Goal: Task Accomplishment & Management: Complete application form

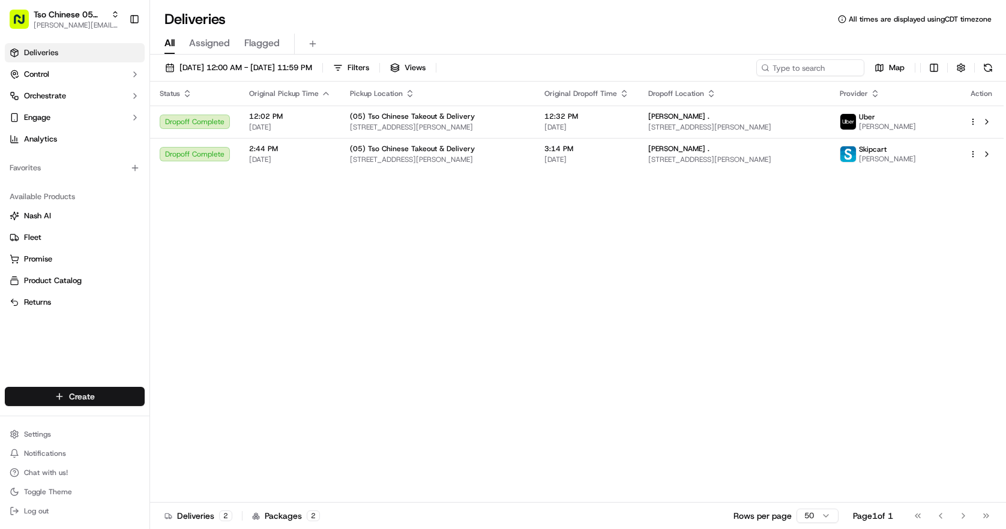
click at [79, 391] on html "Tso Chinese 05 Menchaca [EMAIL_ADDRESS][DOMAIN_NAME] Toggle Sidebar Deliveries …" at bounding box center [503, 264] width 1006 height 529
click at [192, 424] on link "Delivery" at bounding box center [217, 419] width 134 height 22
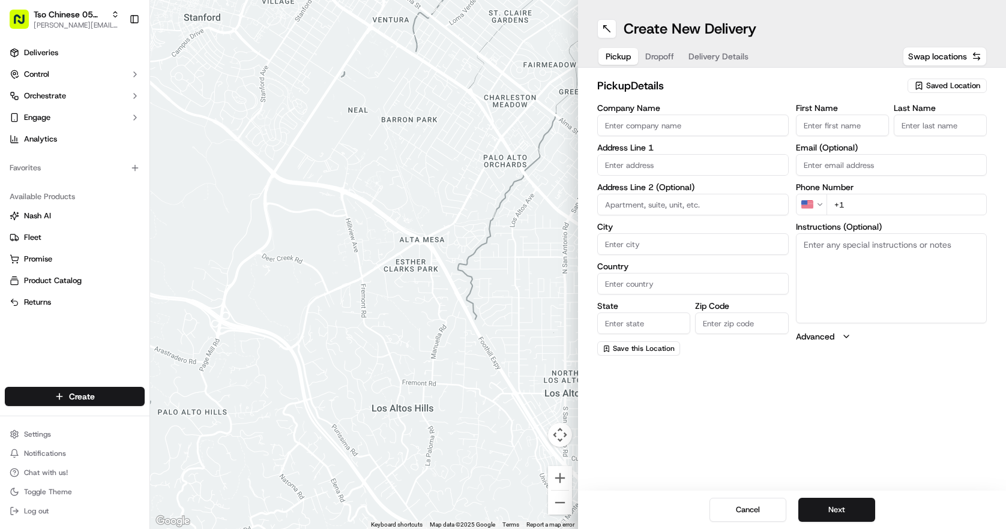
click at [959, 86] on span "Saved Location" at bounding box center [953, 85] width 54 height 11
click at [963, 129] on span "(05) Tso Chinese Takeout & Delivery (05)" at bounding box center [927, 130] width 148 height 11
type input "(05) Tso Chinese Takeout & Delivery"
type input "[STREET_ADDRESS][PERSON_NAME]"
type input "Ste 100"
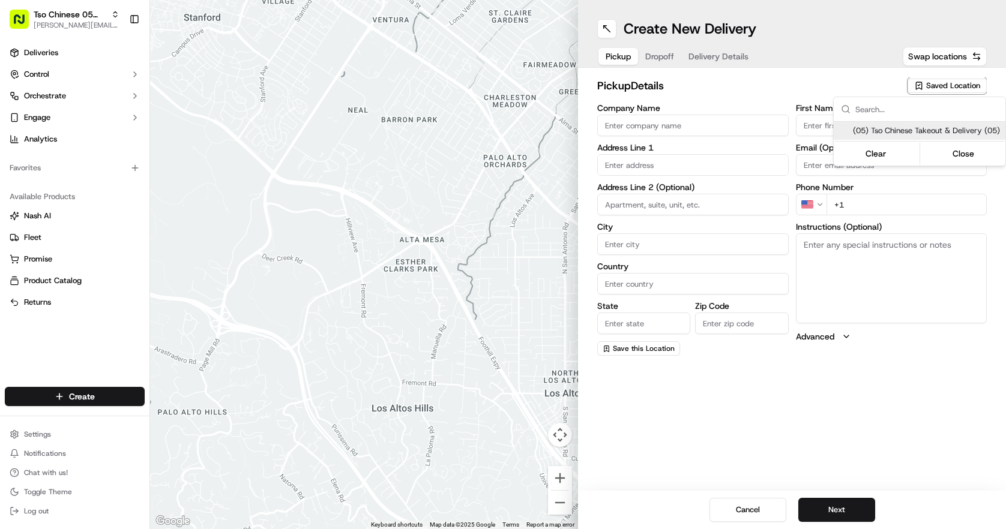
type input "Austin"
type input "US"
type input "[GEOGRAPHIC_DATA]"
type input "78748"
type input "Tso Chinese"
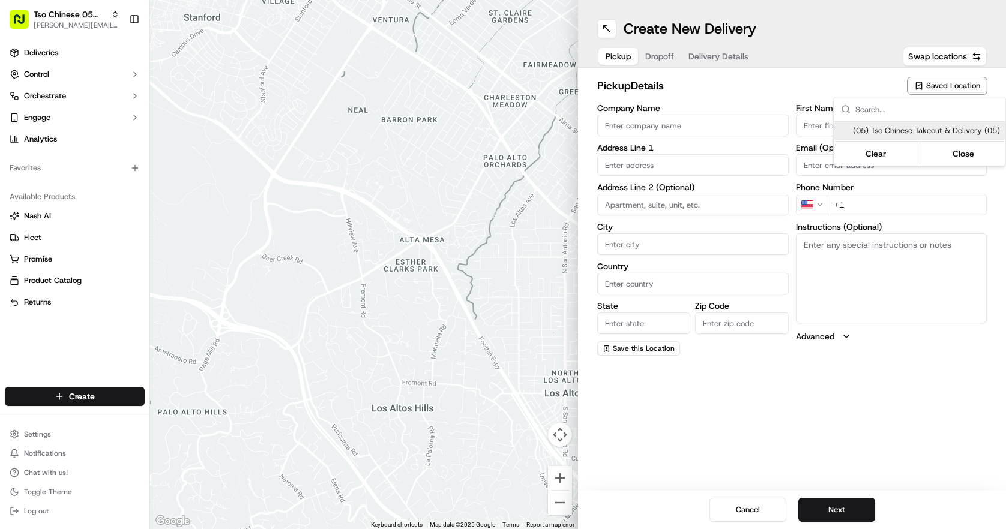
type input "[PERSON_NAME] Manager"
type input "[EMAIL_ADDRESS][DOMAIN_NAME]"
type input "[PHONE_NUMBER]"
type textarea "Submit a picture displaying address & food as Proof of Delivery. Envía una foto…"
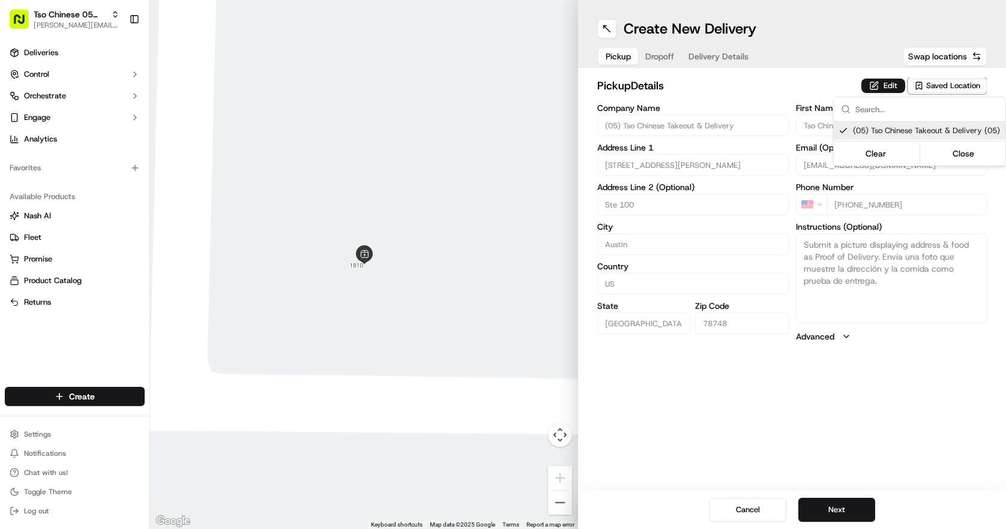
click at [704, 85] on html "Tso Chinese 05 Menchaca [EMAIL_ADDRESS][DOMAIN_NAME] Toggle Sidebar Deliveries …" at bounding box center [503, 264] width 1006 height 529
click at [655, 56] on button "Dropoff" at bounding box center [659, 56] width 43 height 17
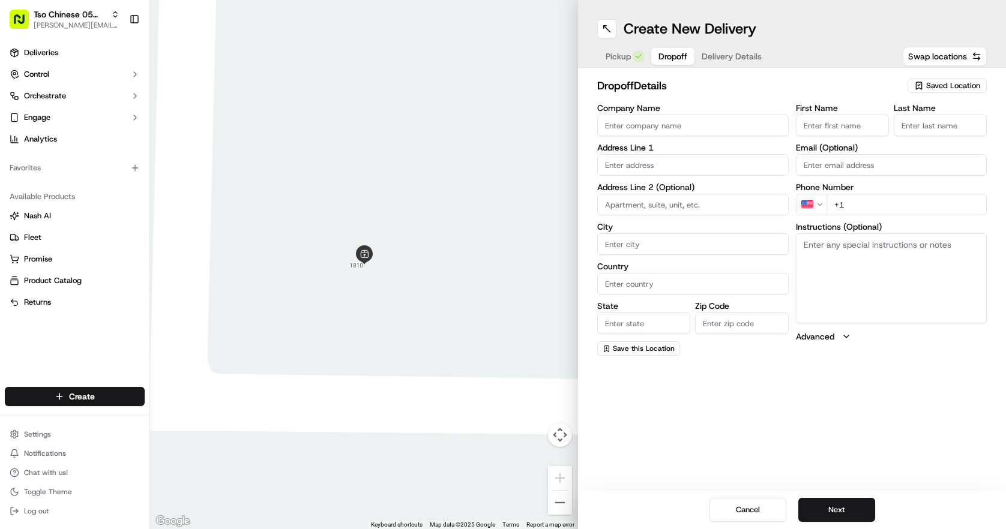
click at [640, 157] on input "text" at bounding box center [692, 165] width 191 height 22
click at [703, 172] on input "text" at bounding box center [692, 165] width 191 height 22
paste input "[STREET_ADDRESS]"
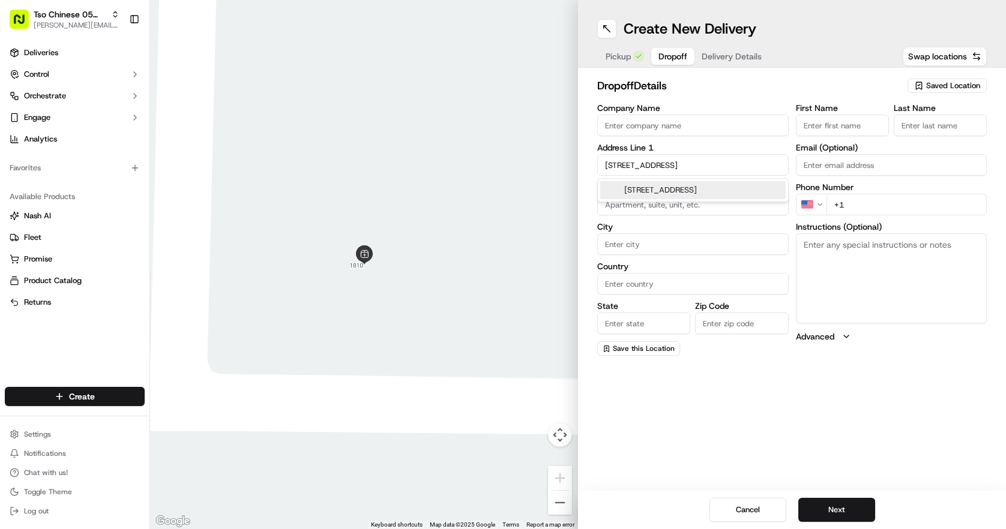
click at [710, 185] on div "[STREET_ADDRESS]" at bounding box center [692, 190] width 185 height 18
type input "[STREET_ADDRESS]"
type input "Austin"
type input "[GEOGRAPHIC_DATA]"
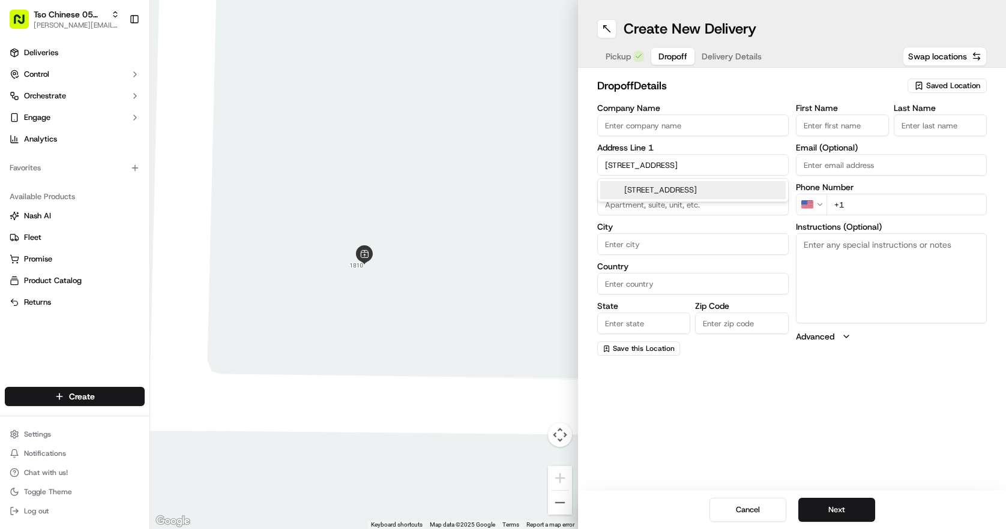
type input "78748"
type input "[STREET_ADDRESS]"
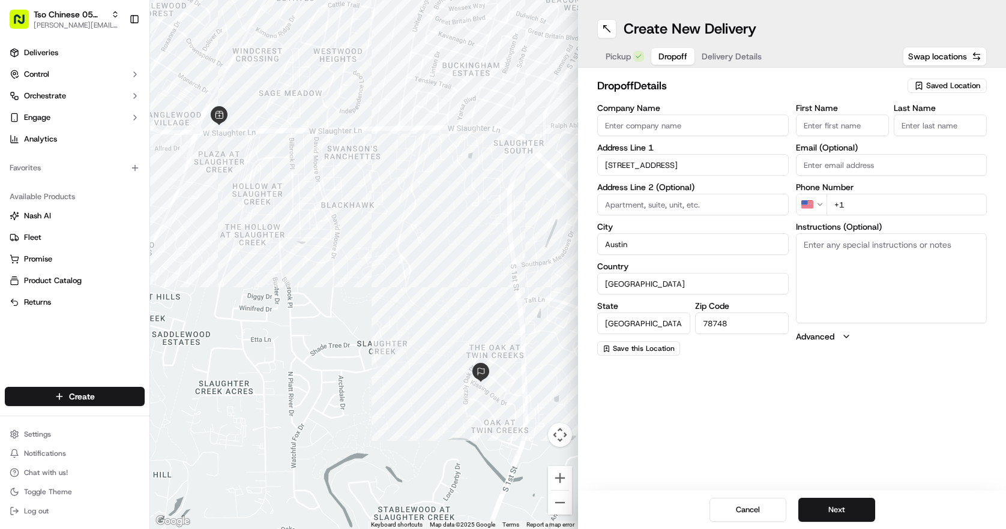
click at [814, 109] on label "First Name" at bounding box center [842, 108] width 93 height 8
click at [814, 115] on input "First Name" at bounding box center [842, 126] width 93 height 22
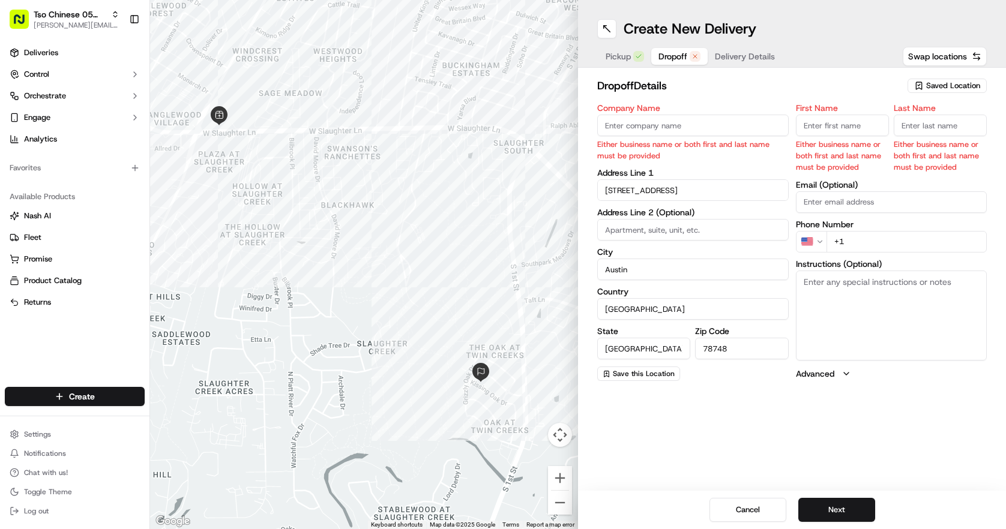
paste input "[PERSON_NAME]"
type input "[PERSON_NAME]"
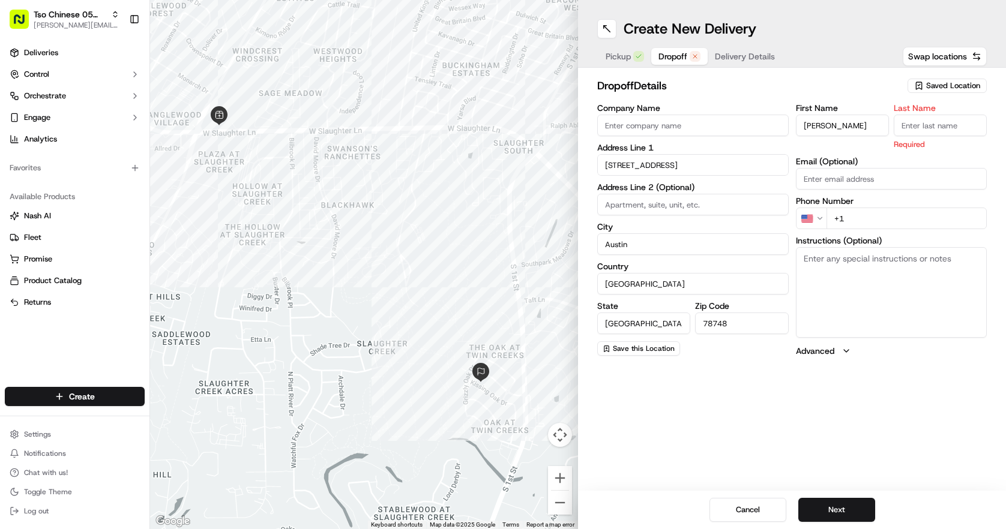
click at [932, 120] on input "Last Name" at bounding box center [939, 126] width 93 height 22
type input "."
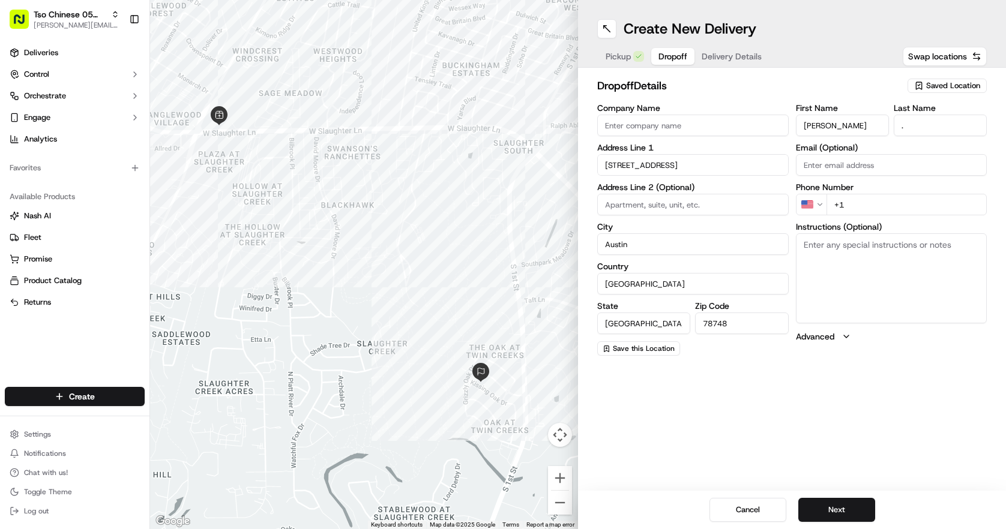
click at [818, 100] on div "dropoff Details Saved Location Company Name Address Line 1 [GEOGRAPHIC_DATA] Ad…" at bounding box center [791, 216] width 389 height 278
click at [858, 214] on input "+1" at bounding box center [906, 205] width 161 height 22
paste input "[PHONE_NUMBER]"
type input "[PHONE_NUMBER]"
click at [751, 96] on div "dropoff Details Saved Location" at bounding box center [791, 88] width 389 height 22
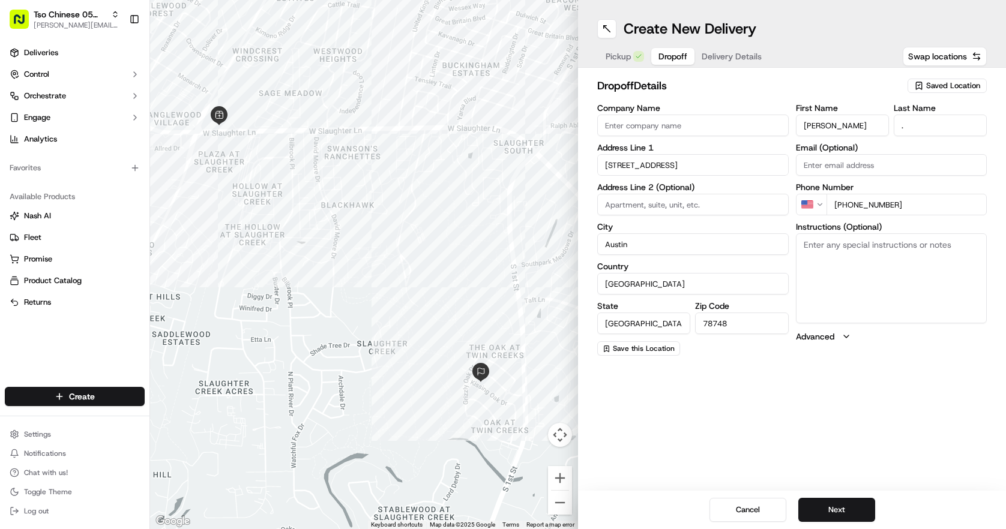
click at [729, 57] on span "Delivery Details" at bounding box center [731, 56] width 60 height 12
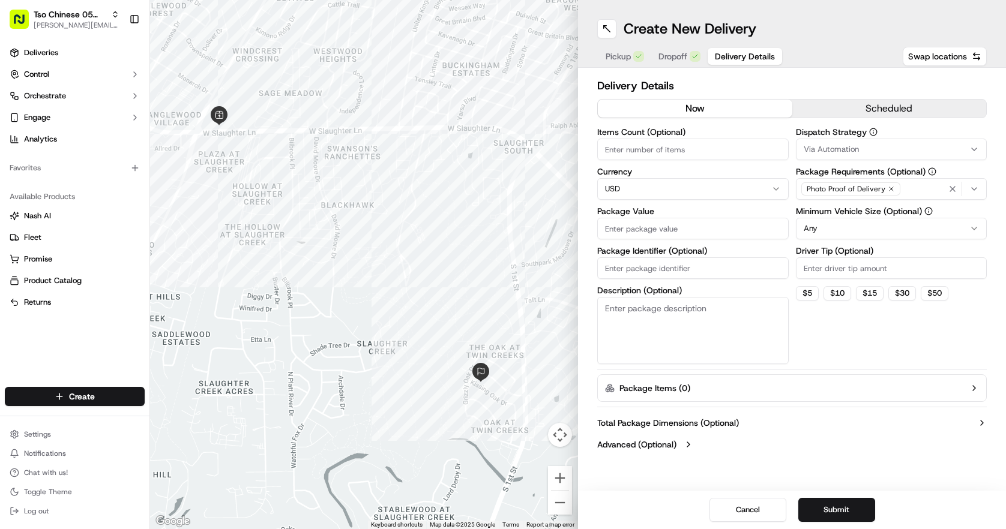
click at [841, 257] on input "Driver Tip (Optional)" at bounding box center [891, 268] width 191 height 22
type input "2.00"
click at [682, 160] on div "Items Count (Optional) Currency USD Package Value Package Identifier (Optional)…" at bounding box center [692, 246] width 191 height 236
click at [680, 151] on input "Items Count (Optional)" at bounding box center [692, 150] width 191 height 22
click at [676, 151] on input "Items Count (Optional)" at bounding box center [692, 150] width 191 height 22
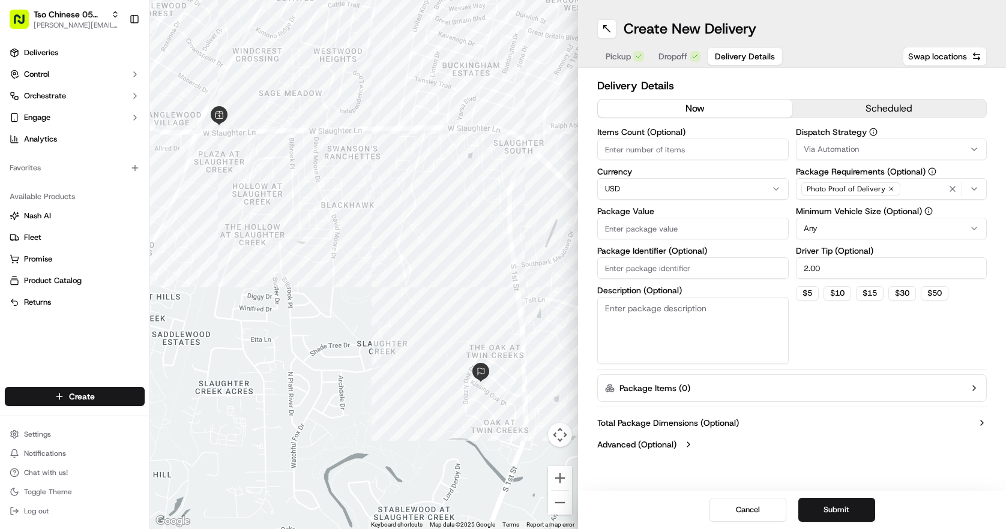
click at [676, 151] on input "Items Count (Optional)" at bounding box center [692, 150] width 191 height 22
type input "4"
click at [812, 309] on div "Dispatch Strategy Via Automation Package Requirements (Optional) Photo Proof of…" at bounding box center [891, 246] width 191 height 236
click at [706, 220] on input "Package Value" at bounding box center [692, 229] width 191 height 22
paste input "5128004892"
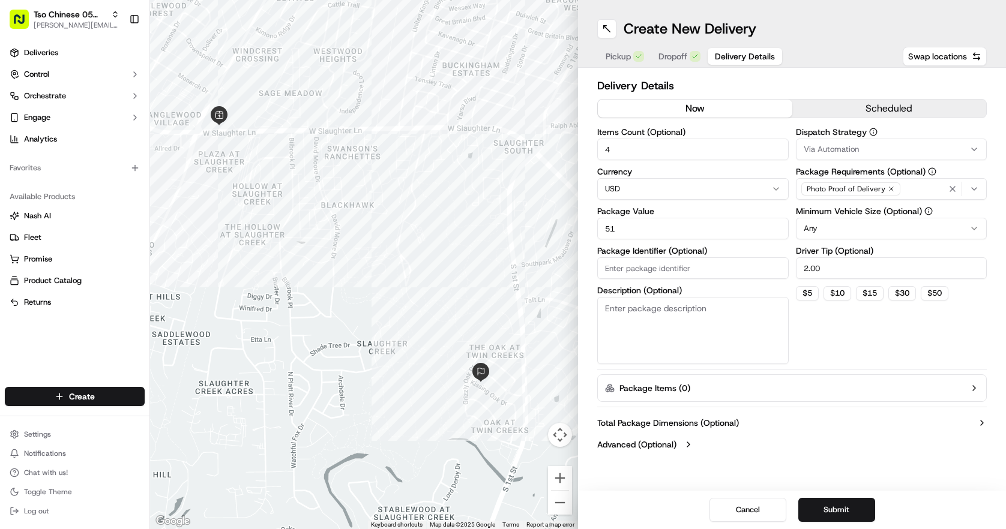
type input "5"
paste input "5128004892"
type input "5"
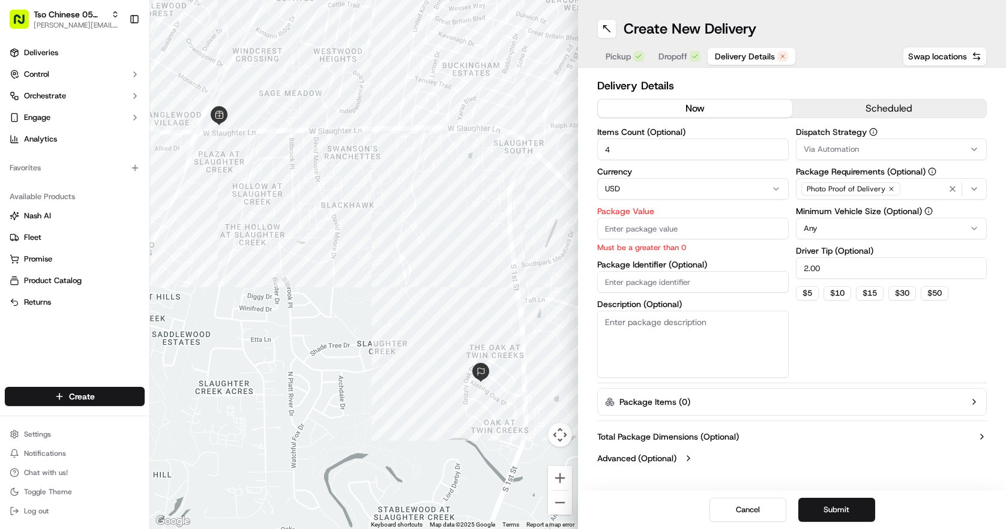
paste input "29.01"
type input "29.01"
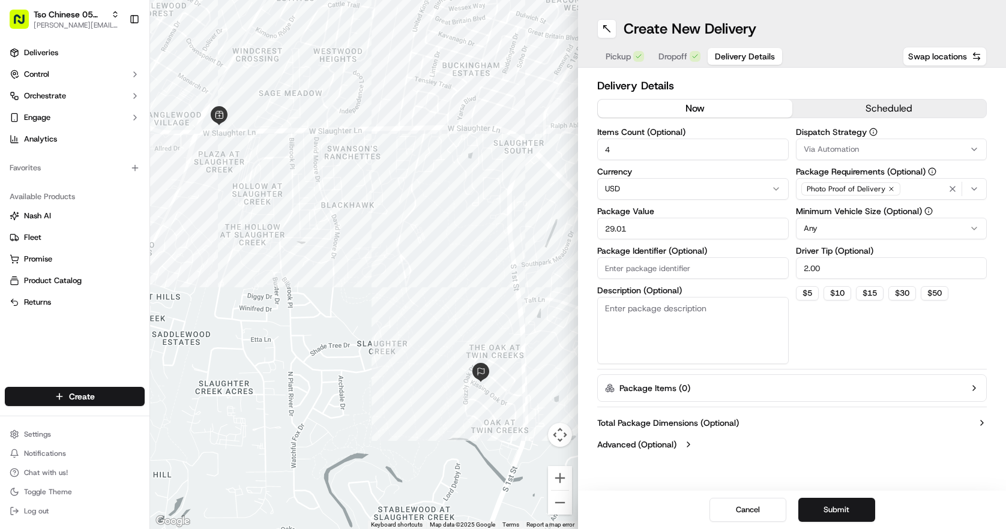
click at [728, 289] on div "Items Count (Optional) 4 Currency USD Package Value 29.01 Package Identifier (O…" at bounding box center [692, 246] width 191 height 236
paste input "#6OH994O"
click at [612, 273] on input "#6OH994O" at bounding box center [692, 268] width 191 height 22
click at [609, 268] on input "#6OH994O" at bounding box center [692, 268] width 191 height 22
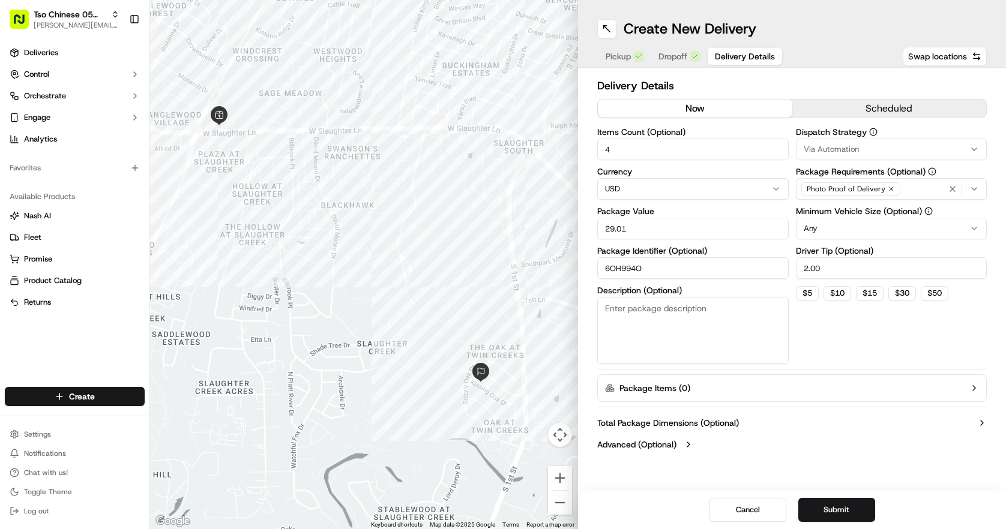
type input "6OH994O"
click at [831, 154] on span "Via Automation" at bounding box center [830, 149] width 55 height 11
click at [842, 214] on span "Tso [PERSON_NAME] Strategy" at bounding box center [889, 214] width 148 height 11
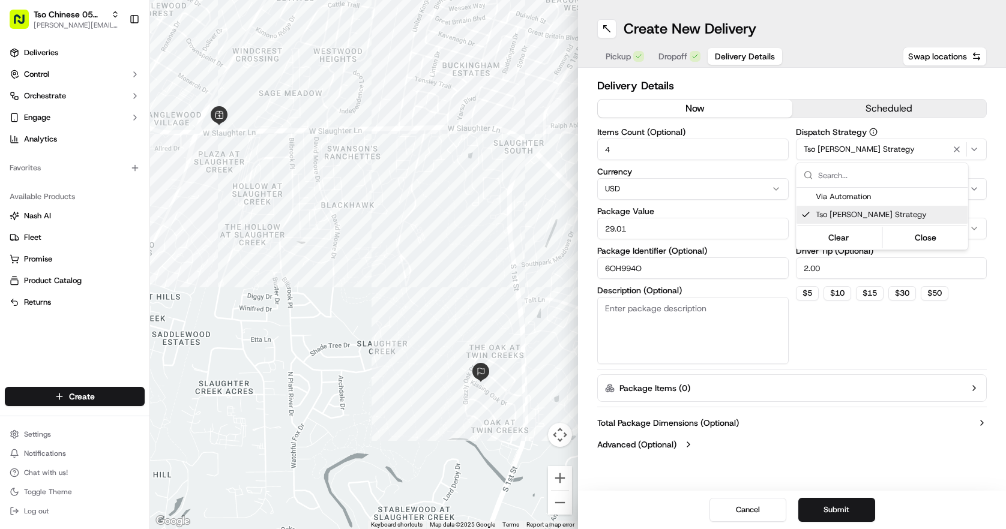
click at [828, 327] on html "Tso Chinese 05 Menchaca [EMAIL_ADDRESS][DOMAIN_NAME] Toggle Sidebar Deliveries …" at bounding box center [503, 264] width 1006 height 529
click at [824, 507] on button "Submit" at bounding box center [836, 510] width 77 height 24
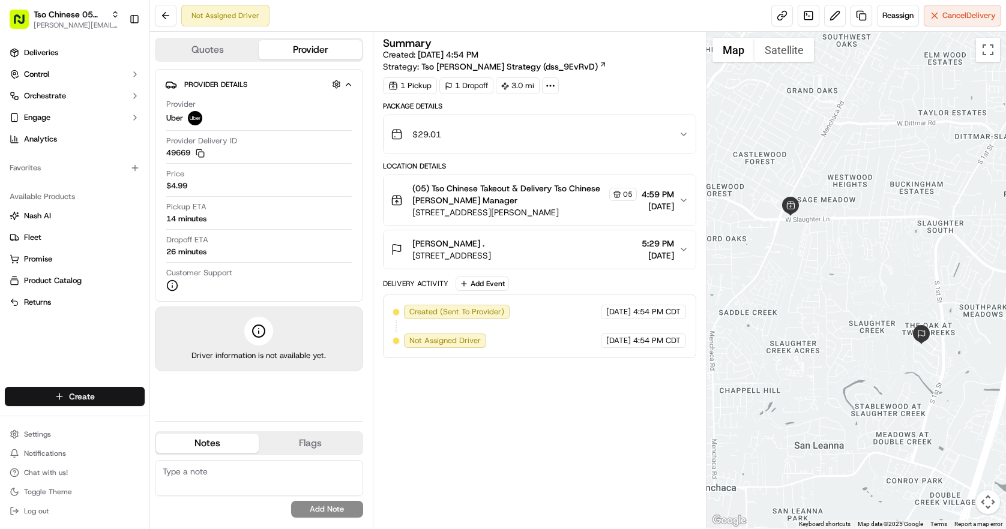
click at [93, 395] on html "Tso Chinese 05 Menchaca [EMAIL_ADDRESS][DOMAIN_NAME] Toggle Sidebar Deliveries …" at bounding box center [503, 264] width 1006 height 529
click at [187, 410] on link "Delivery" at bounding box center [217, 419] width 134 height 22
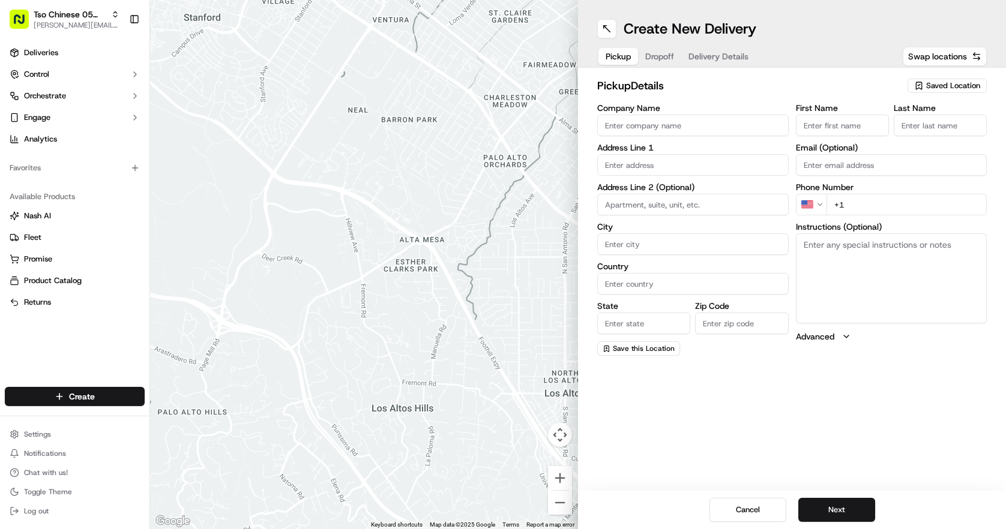
click at [646, 171] on input "text" at bounding box center [692, 165] width 191 height 22
click at [704, 96] on div "pickup Details Saved Location" at bounding box center [791, 88] width 389 height 22
click at [644, 165] on input "text" at bounding box center [692, 165] width 191 height 22
paste input "[STREET_ADDRESS][PERSON_NAME]"
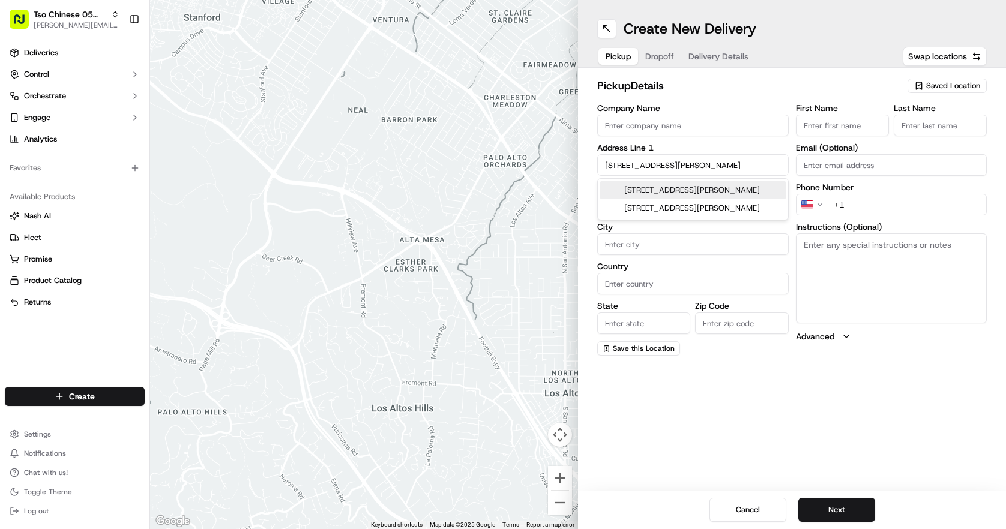
click at [743, 194] on div "[STREET_ADDRESS][PERSON_NAME]" at bounding box center [692, 190] width 185 height 18
type input "[STREET_ADDRESS][PERSON_NAME]"
type input "Manchaca"
type input "[GEOGRAPHIC_DATA]"
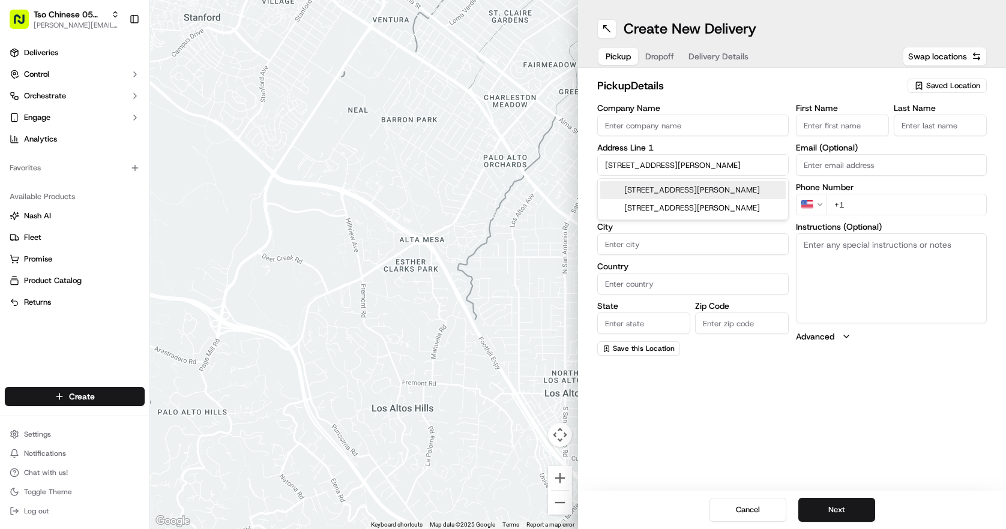
type input "78652"
type input "[STREET_ADDRESS][PERSON_NAME]"
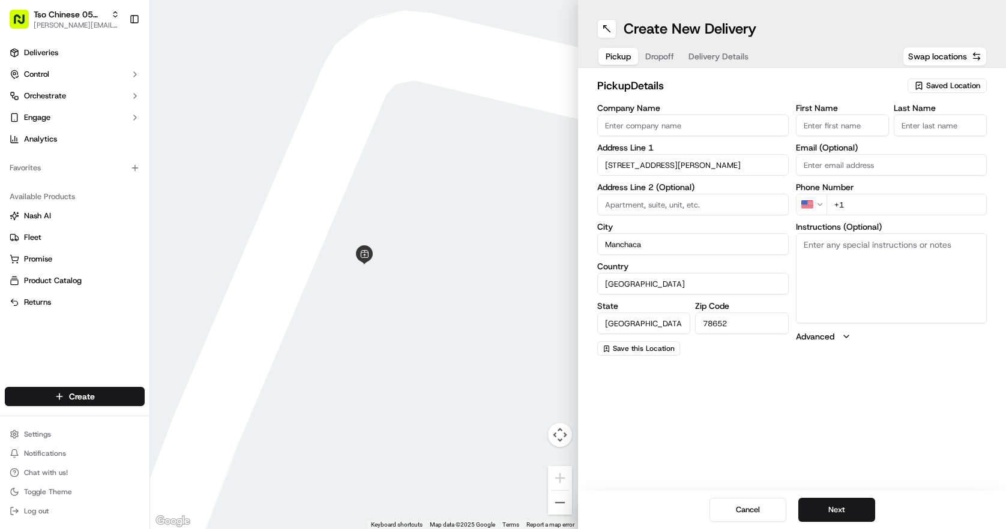
click at [860, 270] on textarea "Instructions (Optional)" at bounding box center [891, 278] width 191 height 90
paste textarea "Extra extra hot oil"
type textarea "Extra extra hot oil"
click at [842, 130] on input "First Name" at bounding box center [842, 126] width 93 height 22
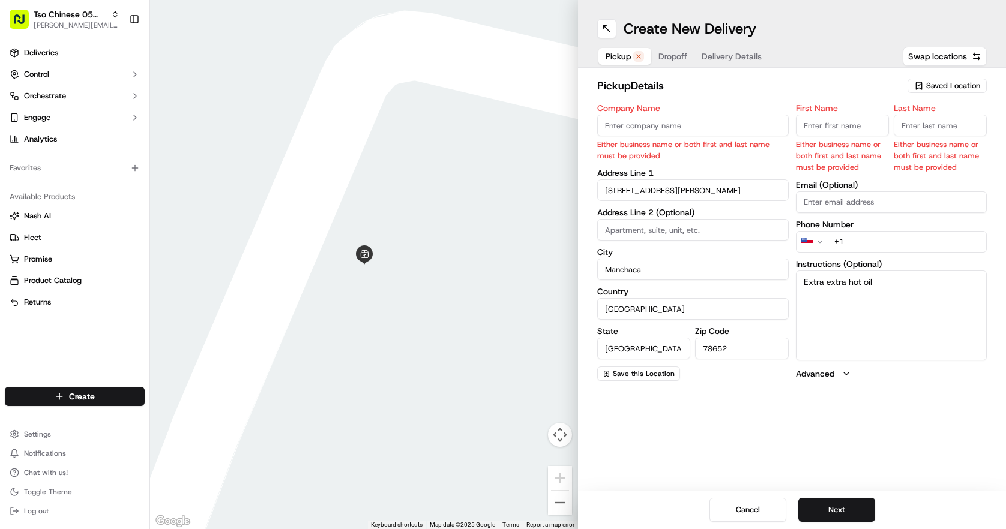
paste input "Julliet Forla"
type input "Julliet Forla"
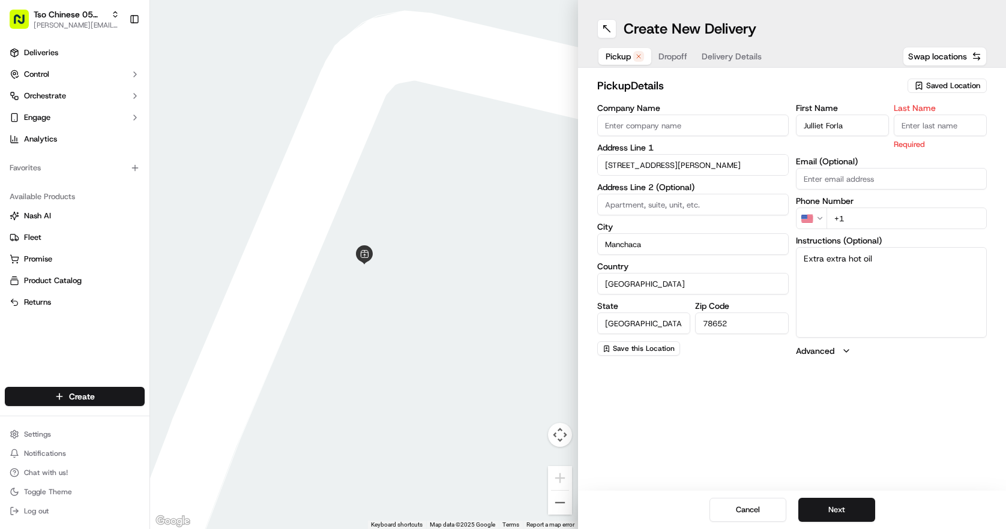
click at [938, 117] on input "Last Name" at bounding box center [939, 126] width 93 height 22
type input "."
click at [884, 87] on h2 "pickup Details" at bounding box center [748, 85] width 303 height 17
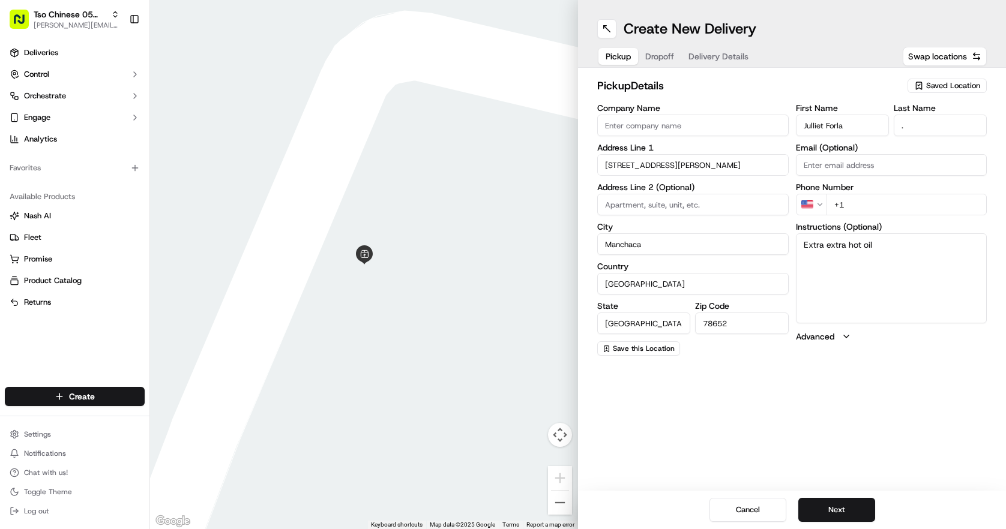
click at [869, 209] on input "+1" at bounding box center [906, 205] width 161 height 22
paste input "[PHONE_NUMBER]"
type input "[PHONE_NUMBER]"
click at [797, 78] on h2 "pickup Details" at bounding box center [748, 85] width 303 height 17
click at [926, 89] on span "Saved Location" at bounding box center [953, 85] width 54 height 11
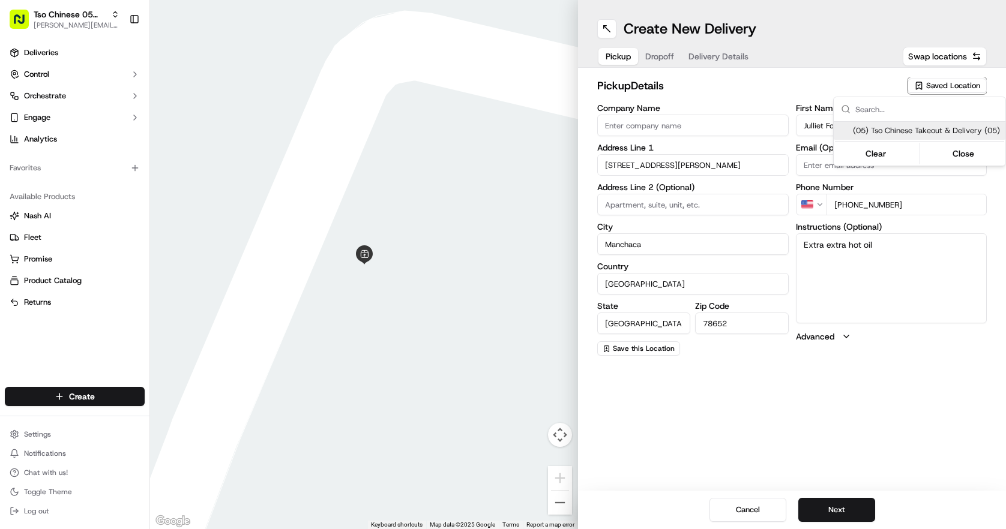
click at [929, 134] on span "(05) Tso Chinese Takeout & Delivery (05)" at bounding box center [927, 130] width 148 height 11
type input "(05) Tso Chinese Takeout & Delivery"
type input "[STREET_ADDRESS][PERSON_NAME]"
type input "Ste 100"
type input "Austin"
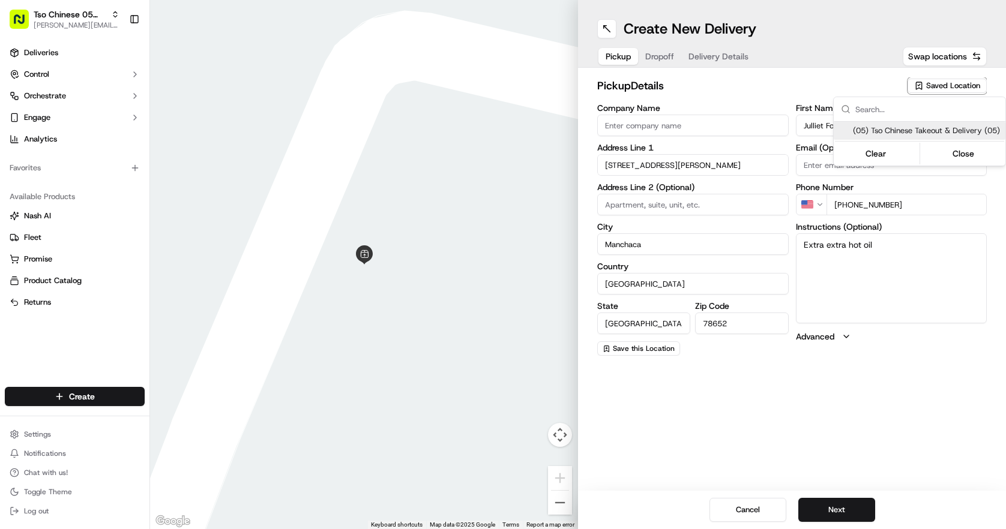
type input "US"
type input "78748"
type input "Tso Chinese"
type input "[PERSON_NAME] Manager"
type input "[EMAIL_ADDRESS][DOMAIN_NAME]"
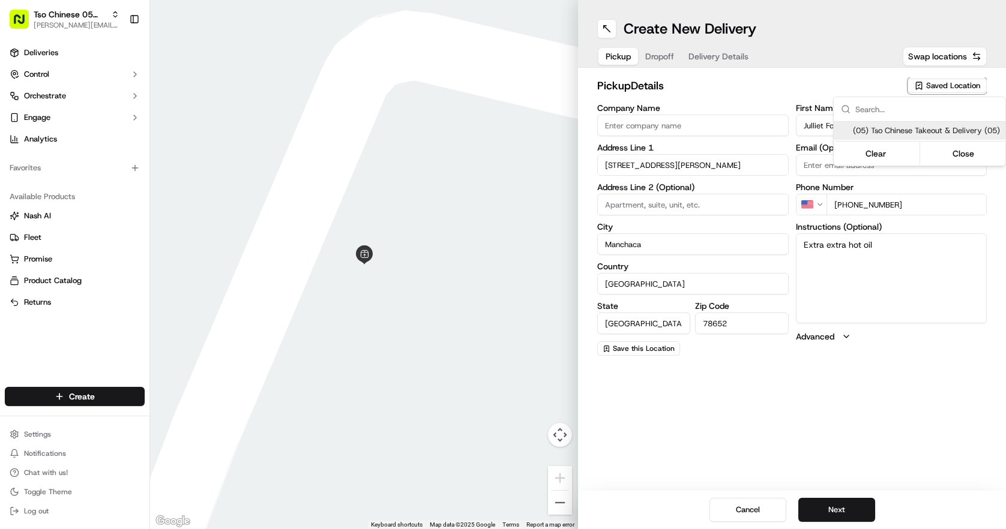
type input "[PHONE_NUMBER]"
type textarea "Submit a picture displaying address & food as Proof of Delivery. Envía una foto…"
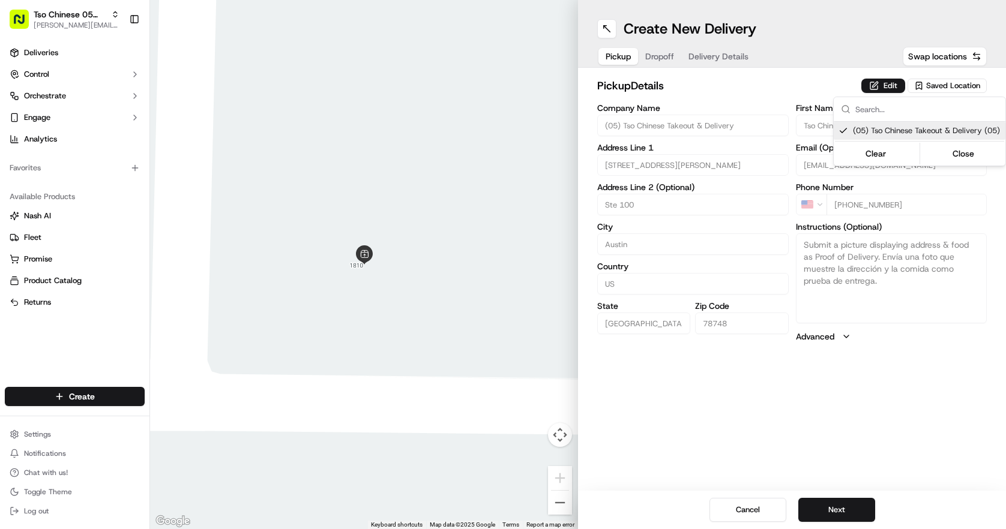
click at [670, 55] on html "Tso Chinese 05 Menchaca [EMAIL_ADDRESS][DOMAIN_NAME] Toggle Sidebar Deliveries …" at bounding box center [503, 264] width 1006 height 529
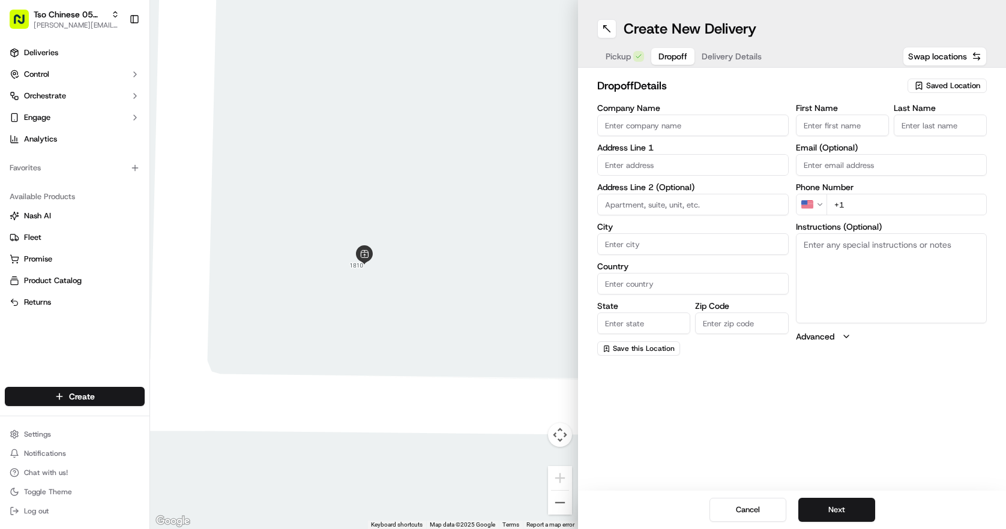
click at [670, 55] on span "Dropoff" at bounding box center [672, 56] width 29 height 12
click at [885, 200] on input "+1" at bounding box center [906, 205] width 161 height 22
paste input "[PHONE_NUMBER]"
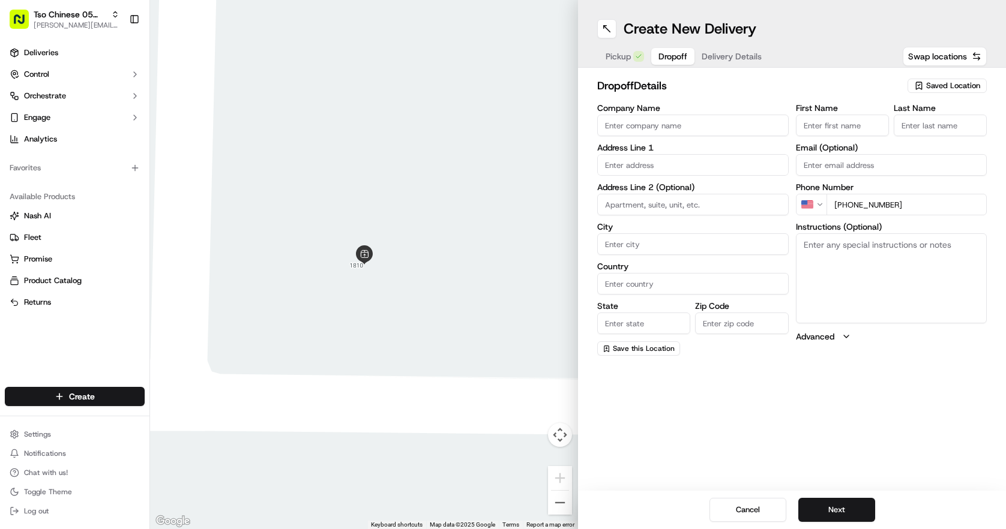
type input "[PHONE_NUMBER]"
click at [850, 130] on input "First Name" at bounding box center [842, 126] width 93 height 22
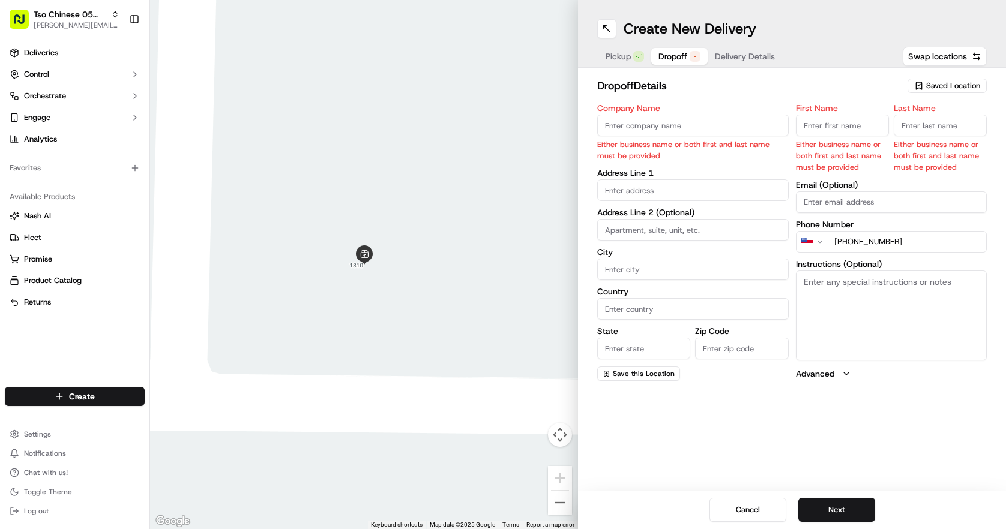
paste input "Julliet Forla"
type input "Julliet Forla"
click at [925, 126] on input "Last Name" at bounding box center [939, 126] width 93 height 22
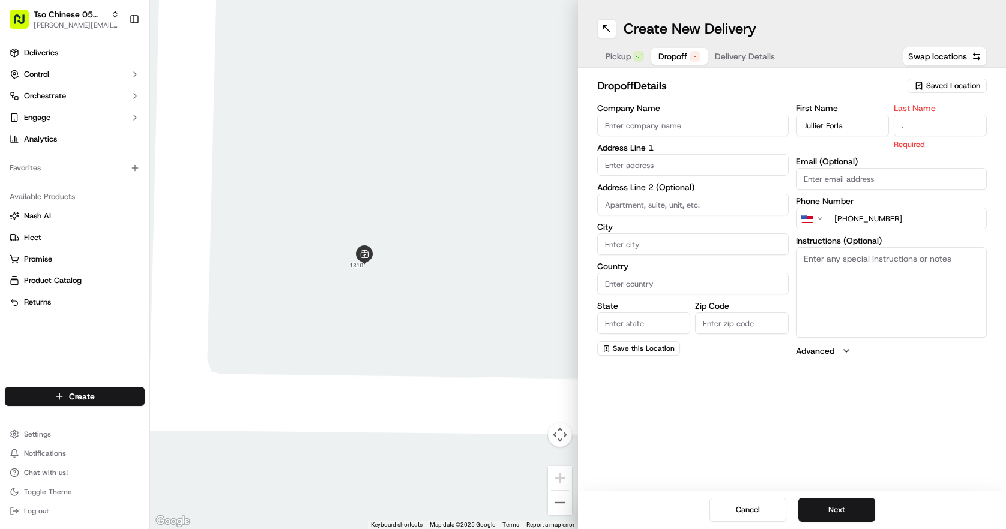
type input "."
click at [875, 95] on div "dropoff Details Saved Location" at bounding box center [791, 88] width 389 height 22
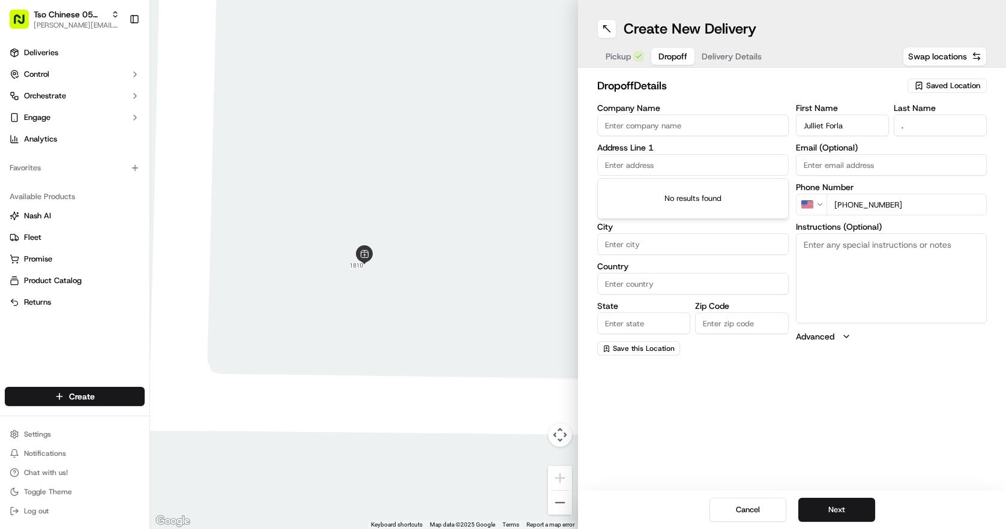
click at [698, 158] on input "text" at bounding box center [692, 165] width 191 height 22
paste input "[STREET_ADDRESS][PERSON_NAME]"
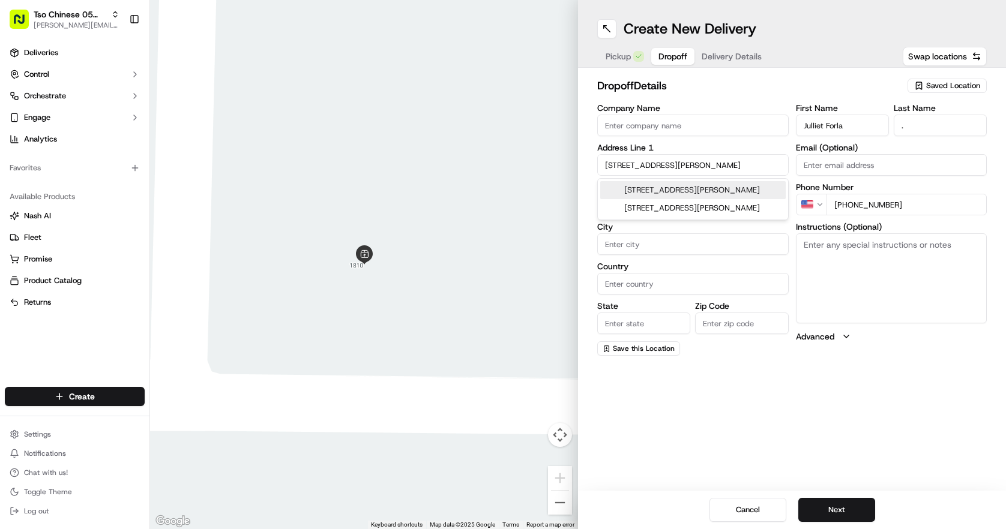
type input "[STREET_ADDRESS][PERSON_NAME]"
click at [704, 144] on label "Address Line 1" at bounding box center [692, 147] width 191 height 8
click at [801, 81] on h2 "dropoff Details" at bounding box center [748, 85] width 303 height 17
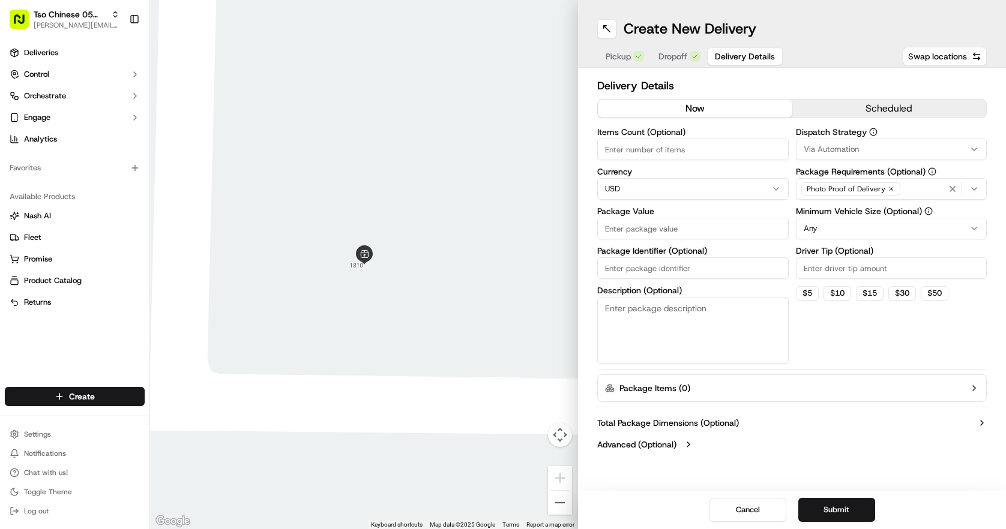
click at [728, 62] on span "Delivery Details" at bounding box center [745, 56] width 60 height 12
click at [743, 145] on input "Items Count (Optional)" at bounding box center [692, 150] width 191 height 22
type input "3"
click at [739, 84] on h2 "Delivery Details" at bounding box center [791, 85] width 389 height 17
click at [673, 67] on div "Create New Delivery Pickup Dropoff Delivery Details Swap locations" at bounding box center [792, 34] width 428 height 68
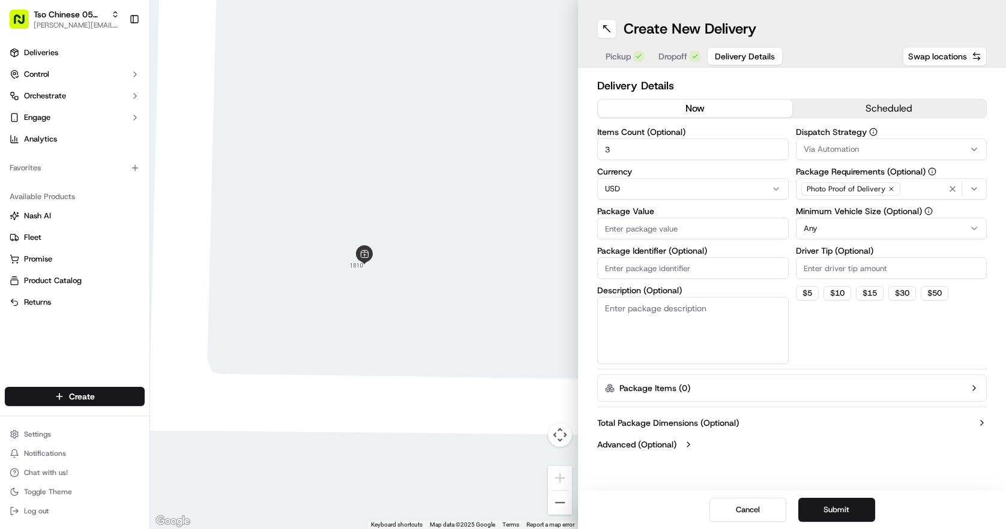
click at [657, 229] on input "Package Value" at bounding box center [692, 229] width 191 height 22
click at [834, 265] on input "Driver Tip (Optional)" at bounding box center [891, 268] width 191 height 22
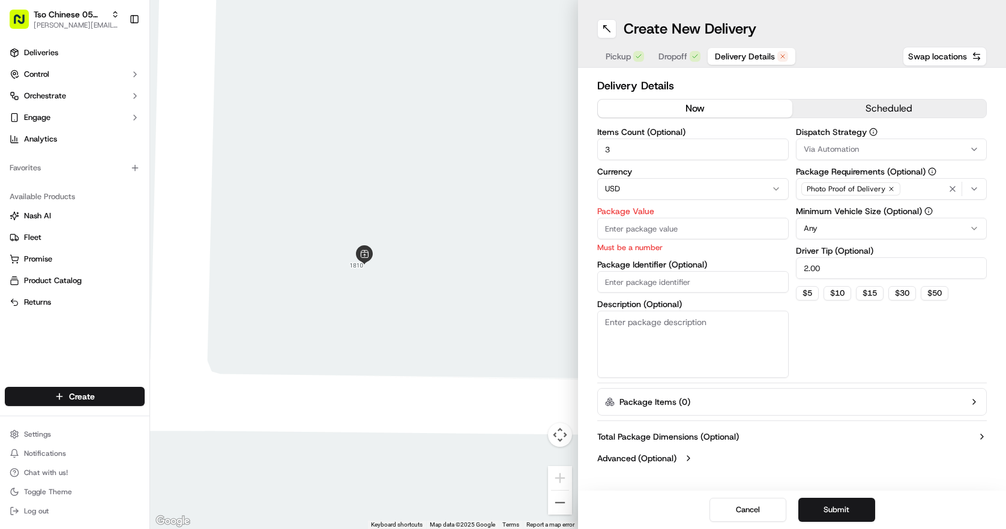
type input "2.00"
click at [855, 148] on span "Via Automation" at bounding box center [830, 149] width 55 height 11
click at [847, 208] on div "Tso [PERSON_NAME] Strategy" at bounding box center [882, 215] width 172 height 18
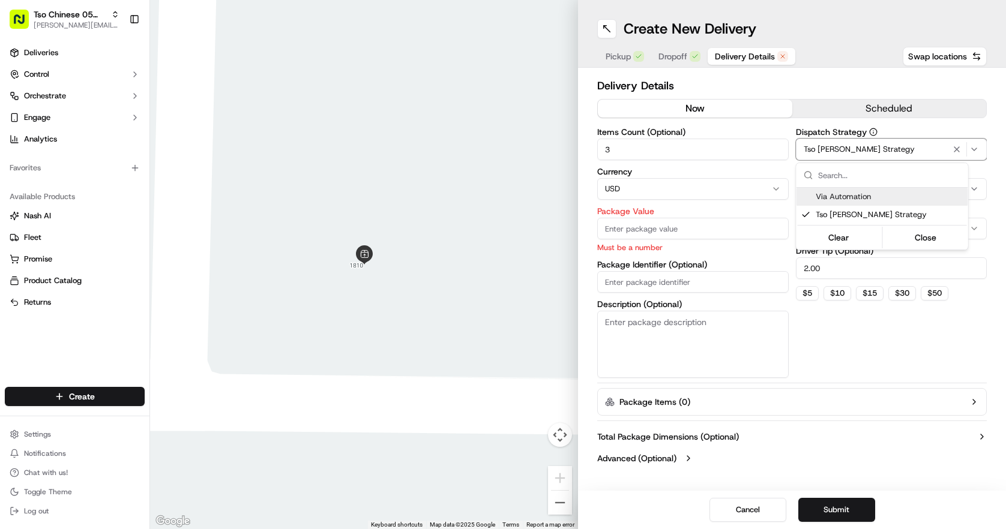
click at [685, 219] on html "Tso Chinese 05 Menchaca [EMAIL_ADDRESS][DOMAIN_NAME] Toggle Sidebar Deliveries …" at bounding box center [503, 264] width 1006 height 529
click at [685, 220] on input "Package Value" at bounding box center [692, 229] width 191 height 22
paste input "35.61"
type input "35.61"
click at [835, 350] on div "Dispatch Strategy Tso [PERSON_NAME] Strategy Package Requirements (Optional) Ph…" at bounding box center [891, 253] width 191 height 250
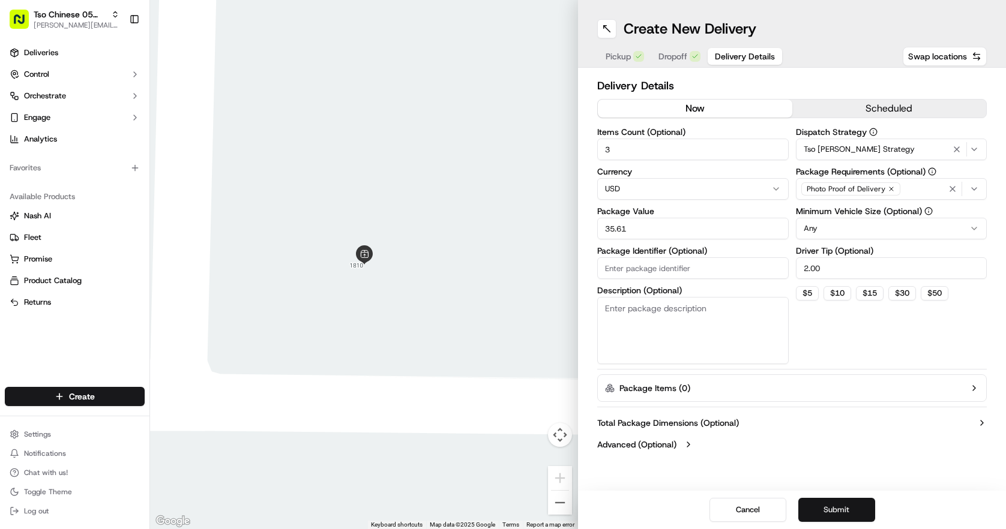
click at [823, 503] on button "Submit" at bounding box center [836, 510] width 77 height 24
click at [673, 53] on span "Dropoff" at bounding box center [672, 56] width 29 height 12
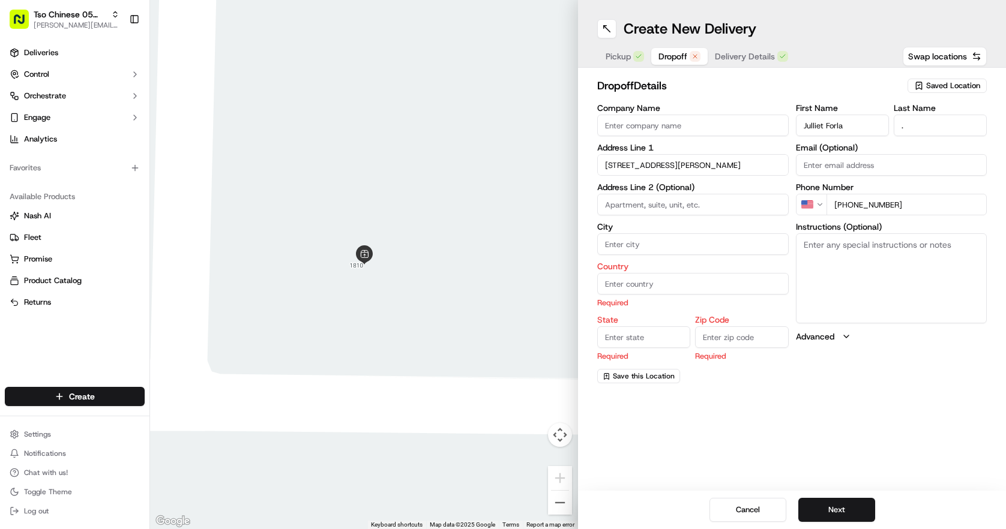
click at [708, 162] on input "[STREET_ADDRESS][PERSON_NAME]" at bounding box center [692, 165] width 191 height 22
click at [734, 186] on div "[STREET_ADDRESS][PERSON_NAME]" at bounding box center [692, 190] width 185 height 18
type input "[STREET_ADDRESS][PERSON_NAME]"
type input "Manchaca"
type input "[GEOGRAPHIC_DATA]"
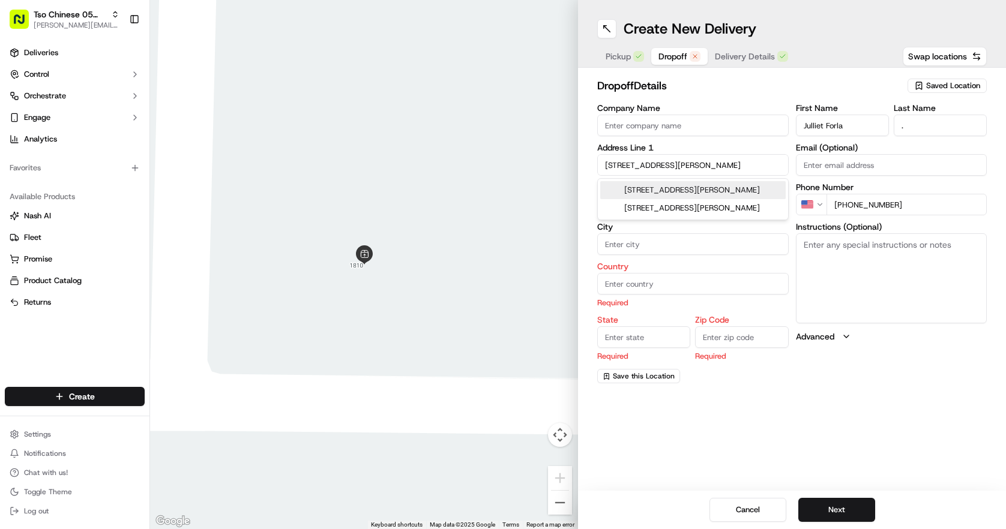
type input "[GEOGRAPHIC_DATA]"
type input "78652"
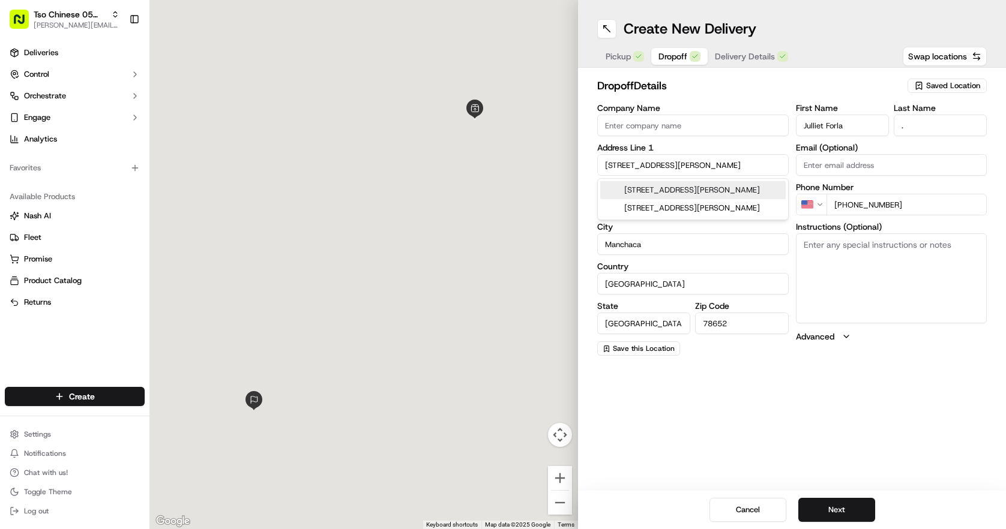
type input "[STREET_ADDRESS][PERSON_NAME]"
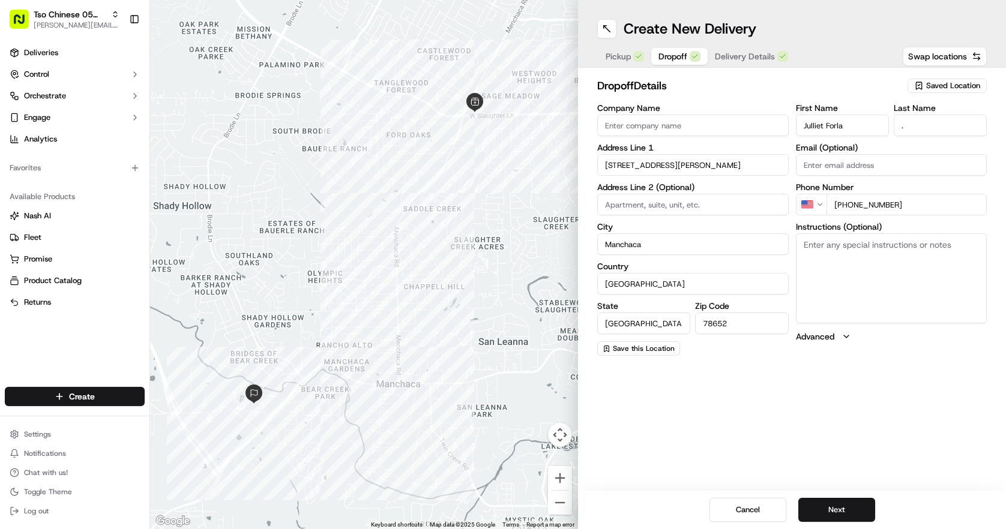
click at [780, 448] on div "Create New Delivery Pickup Dropoff Delivery Details Swap locations dropoff Deta…" at bounding box center [792, 264] width 428 height 529
click at [755, 58] on span "Delivery Details" at bounding box center [745, 56] width 60 height 12
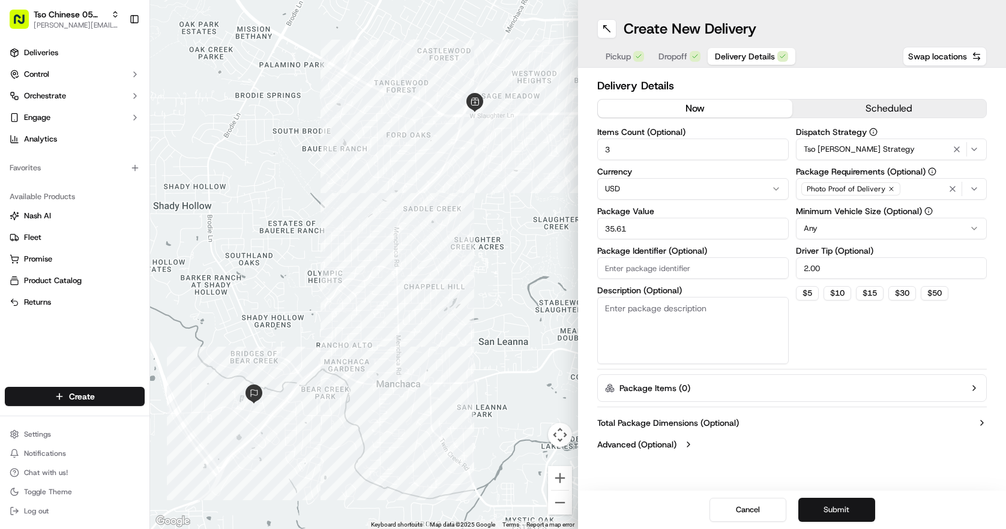
click at [863, 514] on button "Submit" at bounding box center [836, 510] width 77 height 24
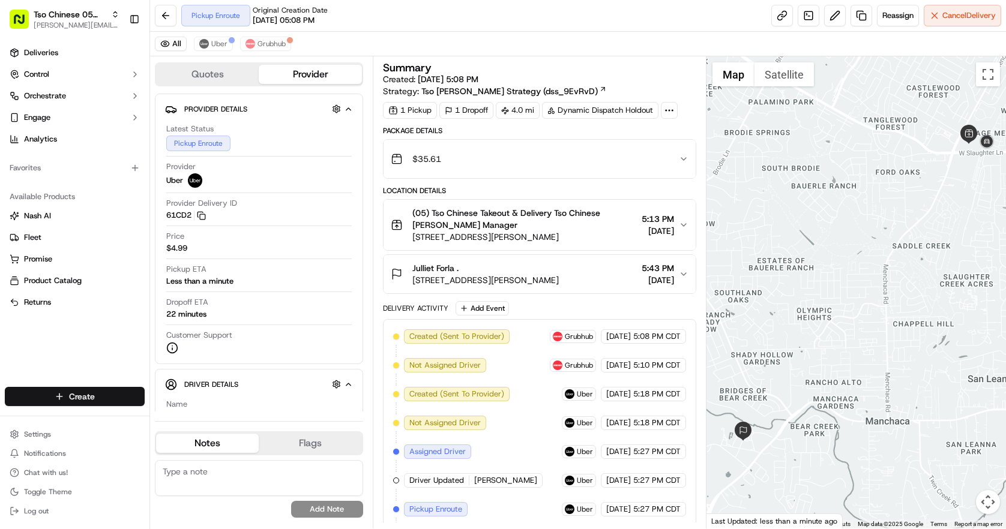
click at [91, 402] on html "Tso Chinese 05 Menchaca [EMAIL_ADDRESS][DOMAIN_NAME] Toggle Sidebar Deliveries …" at bounding box center [503, 264] width 1006 height 529
click at [182, 412] on link "Delivery" at bounding box center [217, 419] width 134 height 22
